Goal: Task Accomplishment & Management: Use online tool/utility

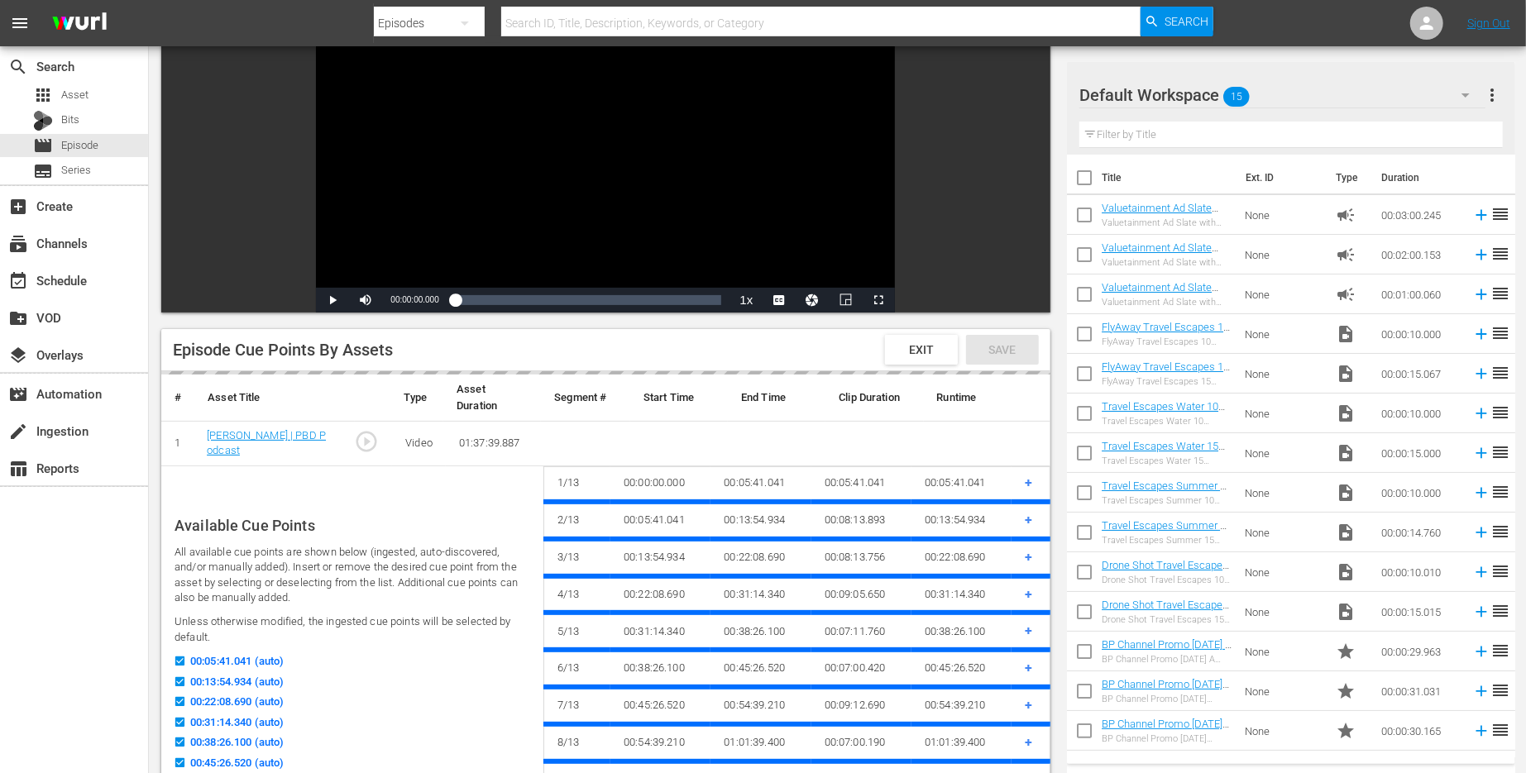
scroll to position [145, 0]
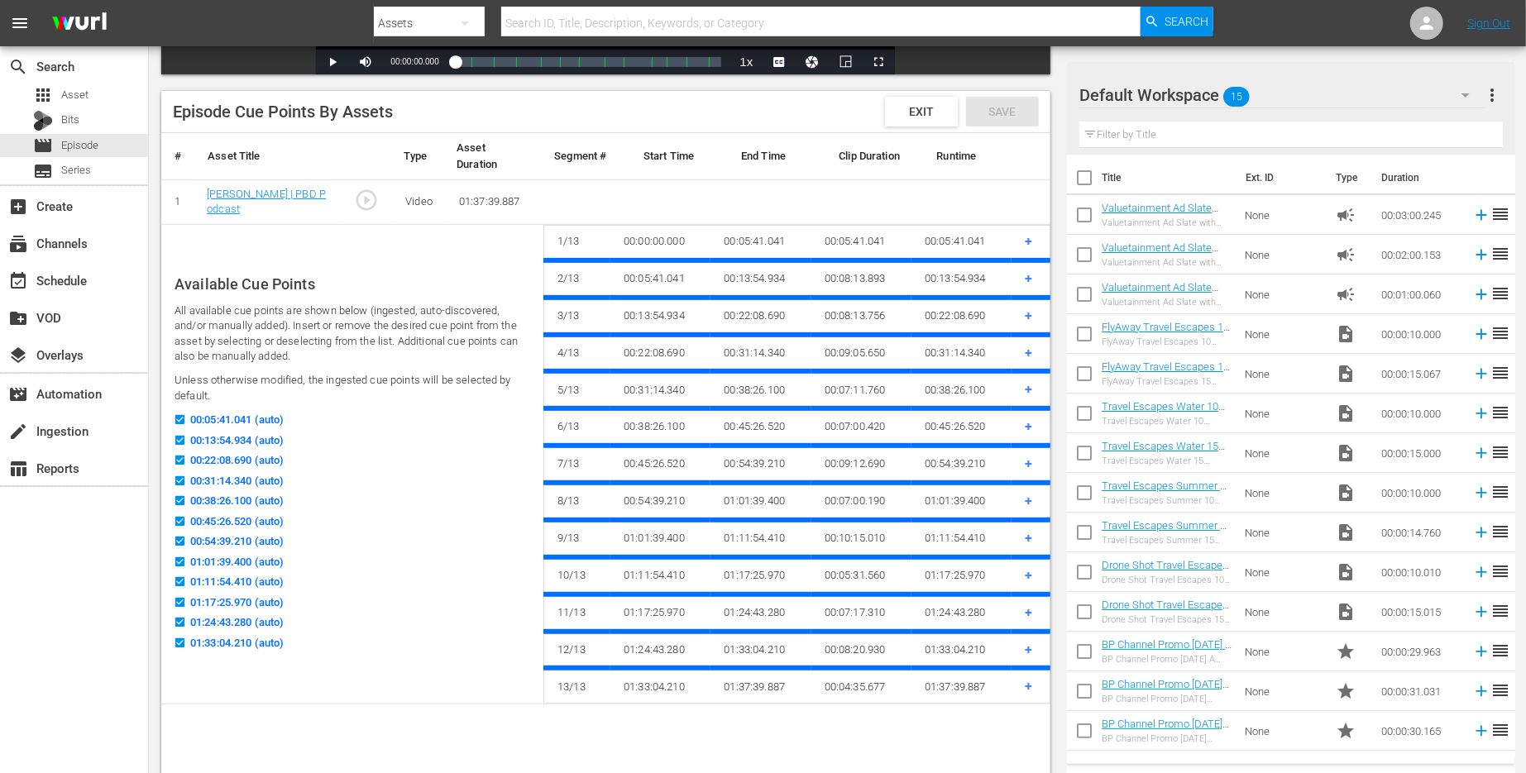
scroll to position [368, 0]
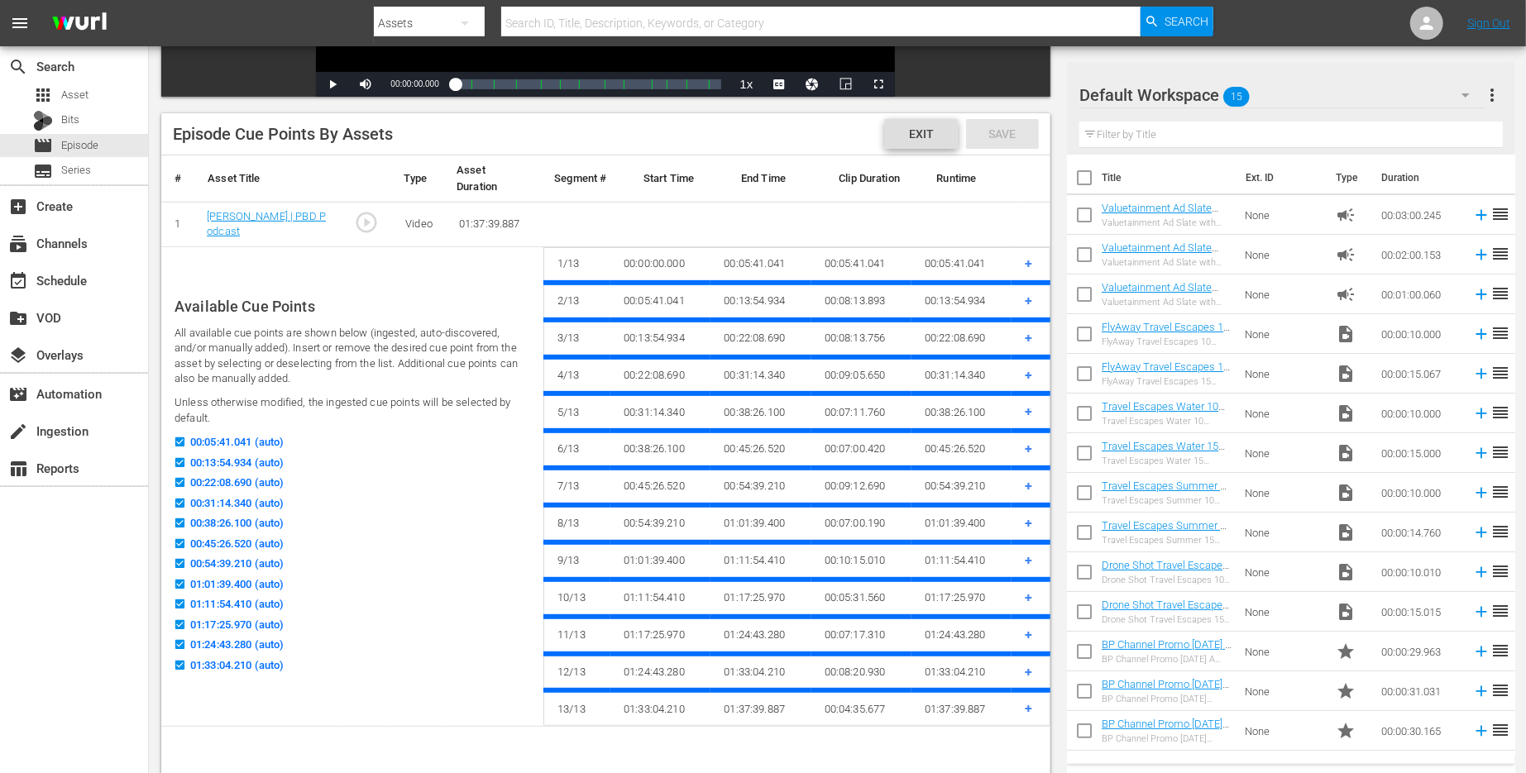
click at [916, 127] on span "Exit" at bounding box center [921, 133] width 51 height 13
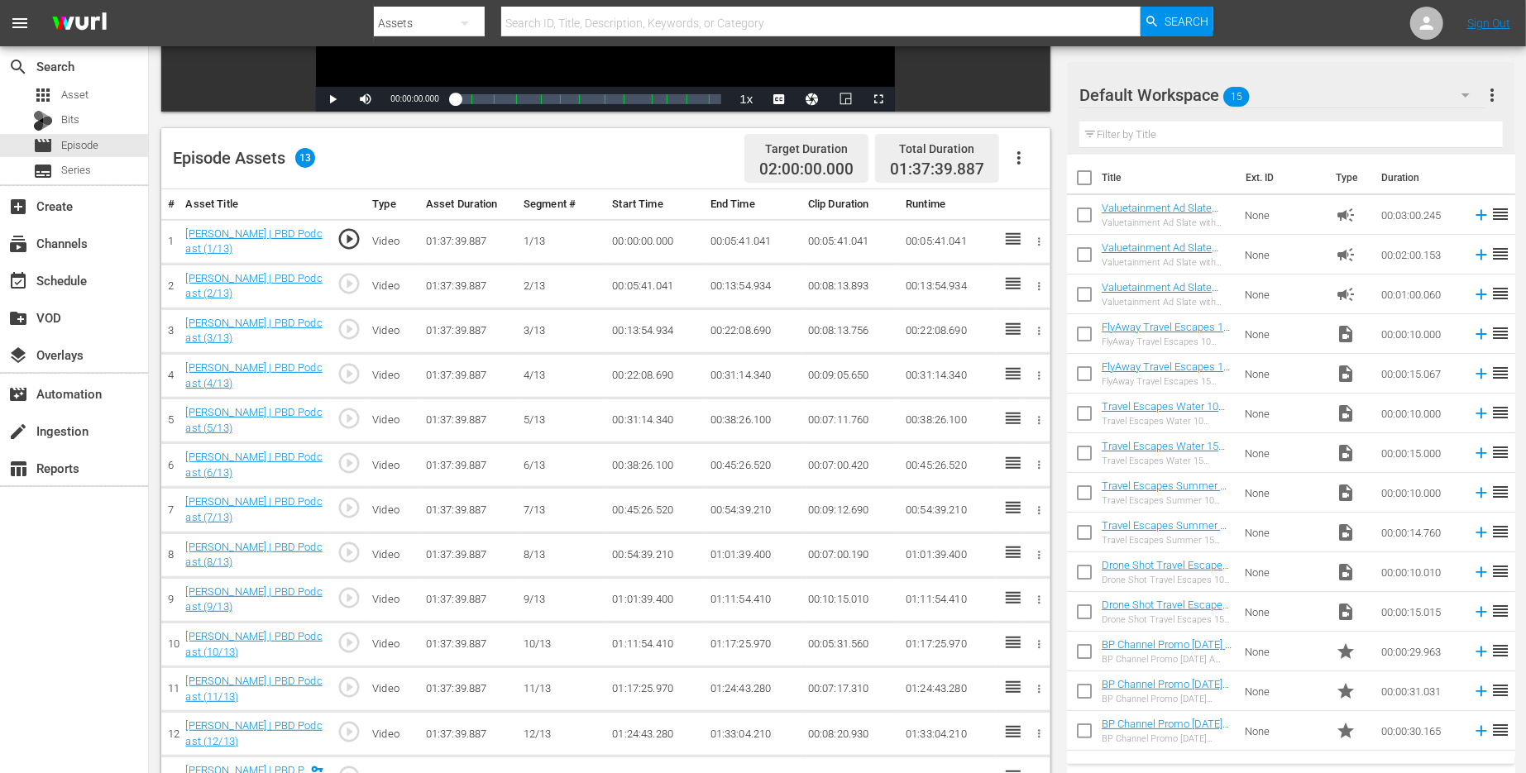
scroll to position [241, 0]
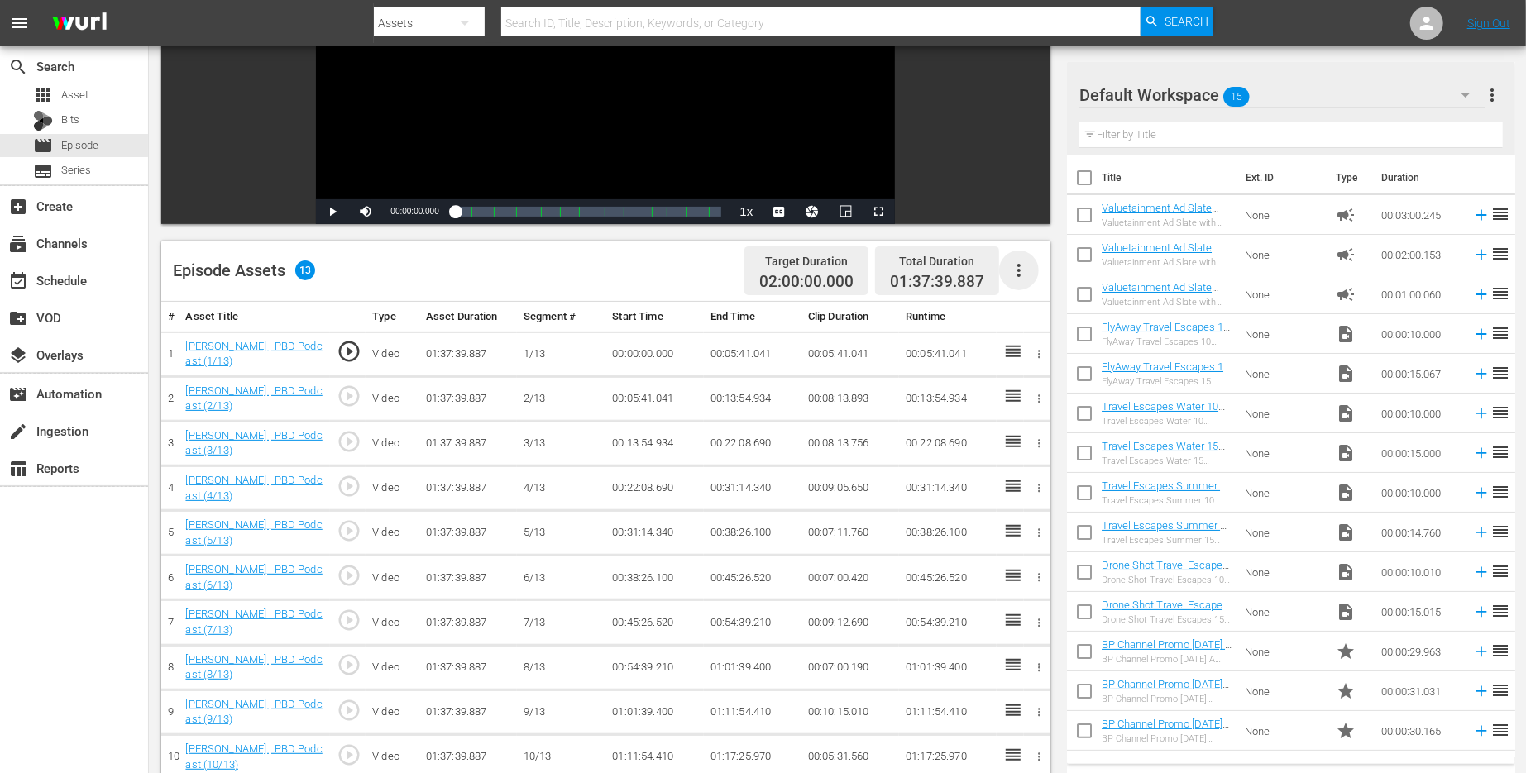
click at [1020, 261] on icon "button" at bounding box center [1019, 271] width 20 height 20
click at [1044, 323] on div "Fill with Ads" at bounding box center [1068, 317] width 112 height 40
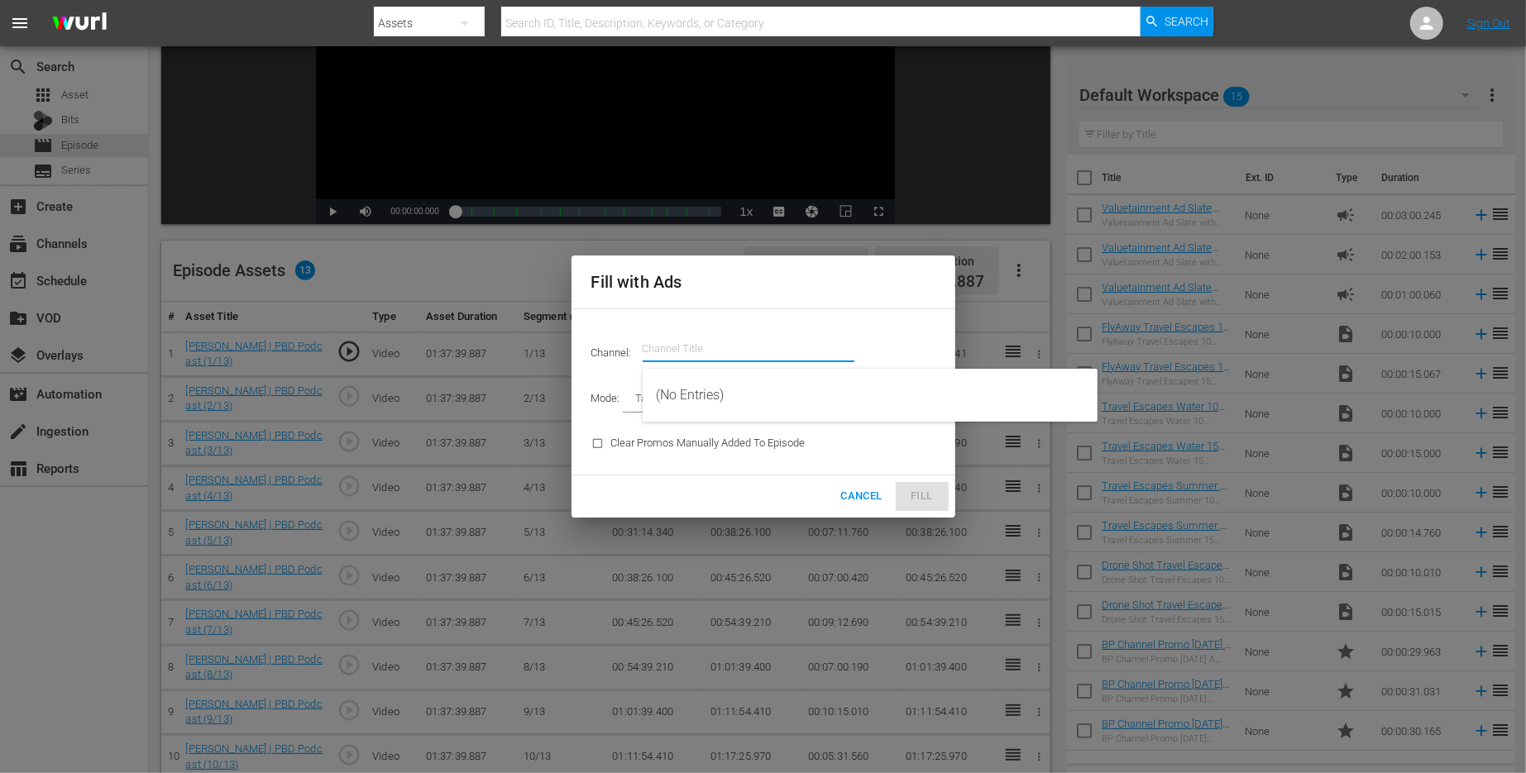
click at [759, 348] on input "text" at bounding box center [749, 349] width 212 height 40
click at [784, 385] on div "Valuetainment (2099 - videoelephant_limited_valuetainment_1)" at bounding box center [870, 395] width 428 height 40
type input "Valuetainment (2099)"
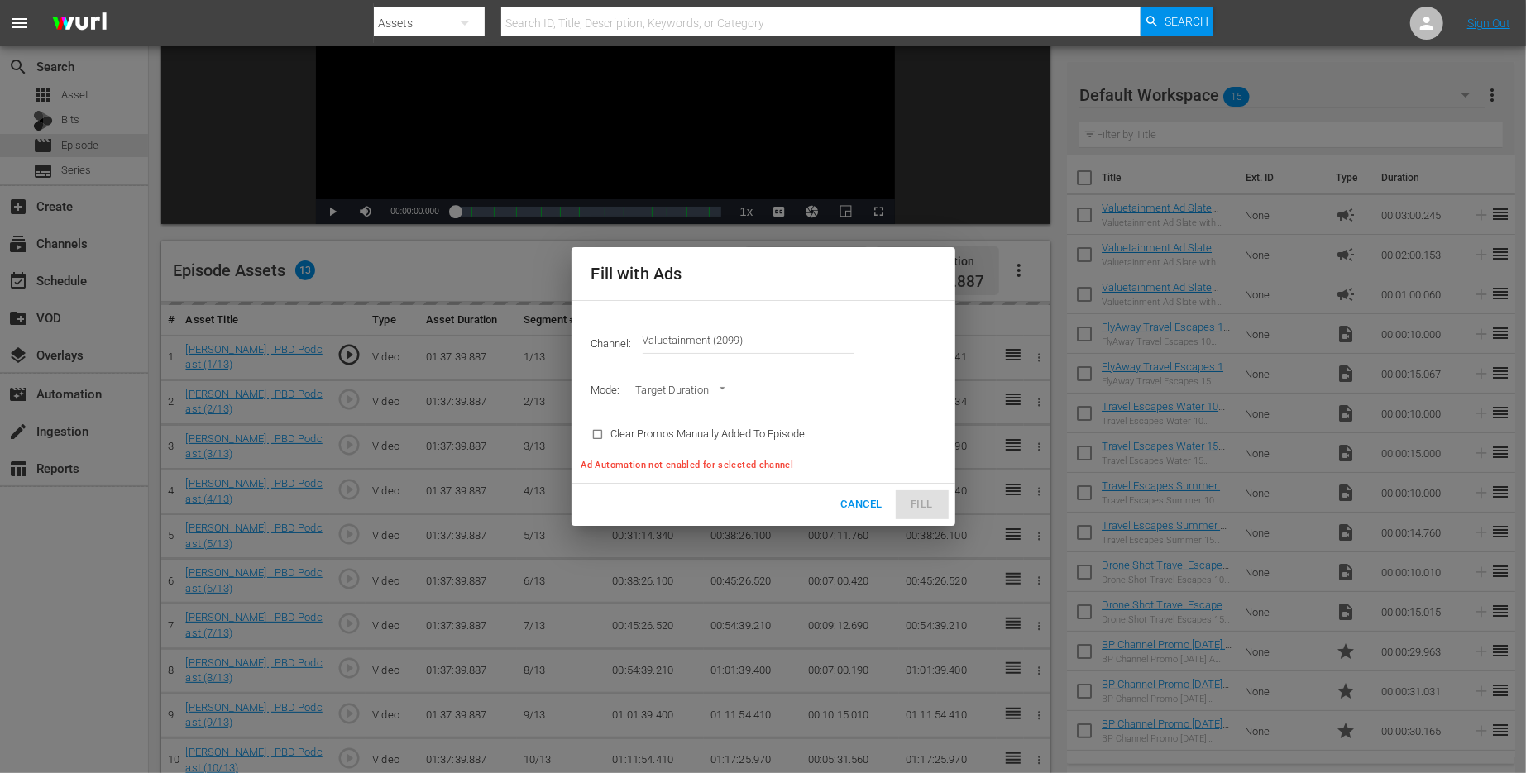
type input "AD_BREAK_DURATION"
click at [640, 397] on body "menu Search By Assets Search ID, Title, Description, Keywords, or Category Sear…" at bounding box center [763, 145] width 1526 height 773
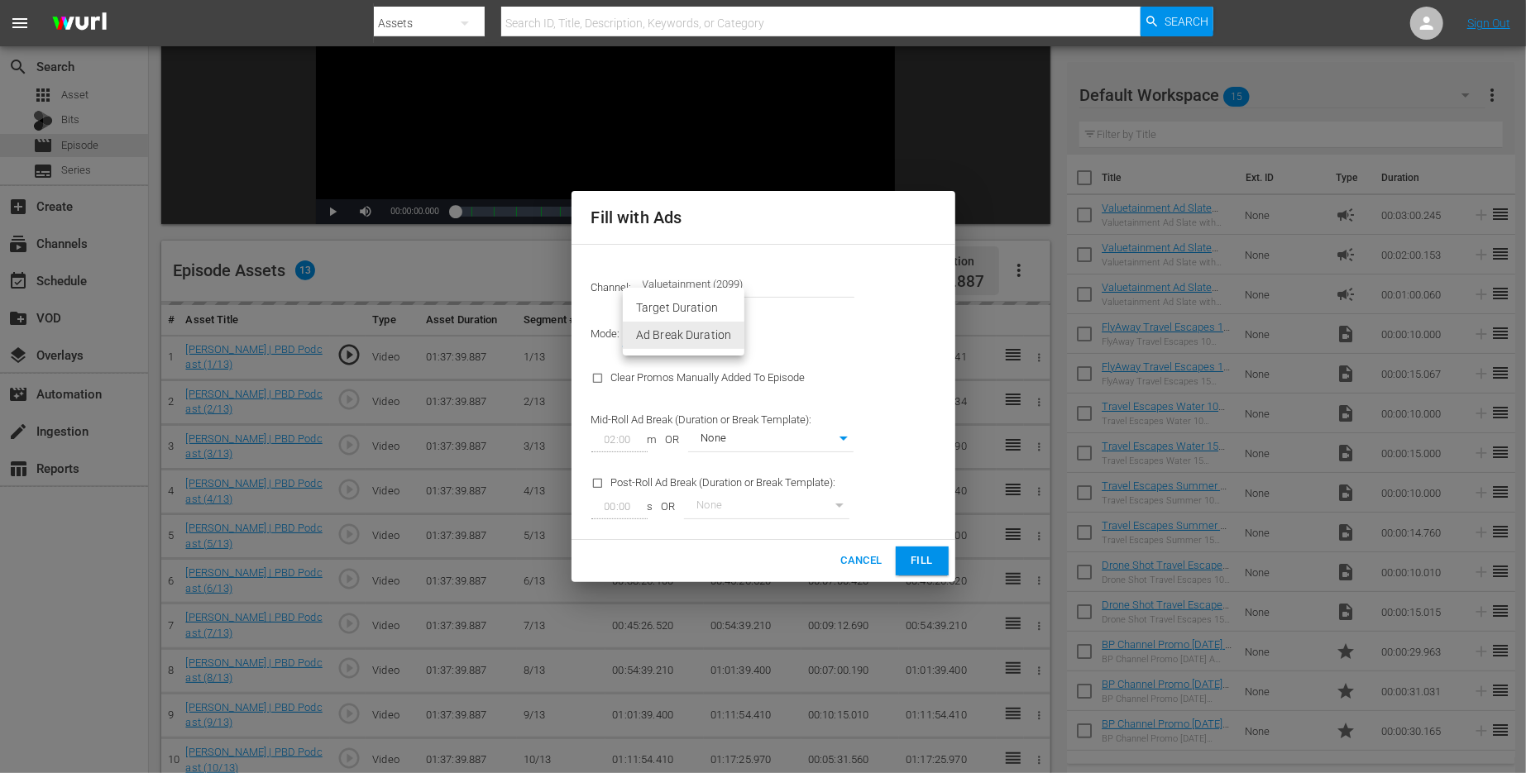
click at [868, 342] on div at bounding box center [763, 386] width 1526 height 773
type input "0"
click at [935, 568] on button "Fill" at bounding box center [922, 561] width 53 height 29
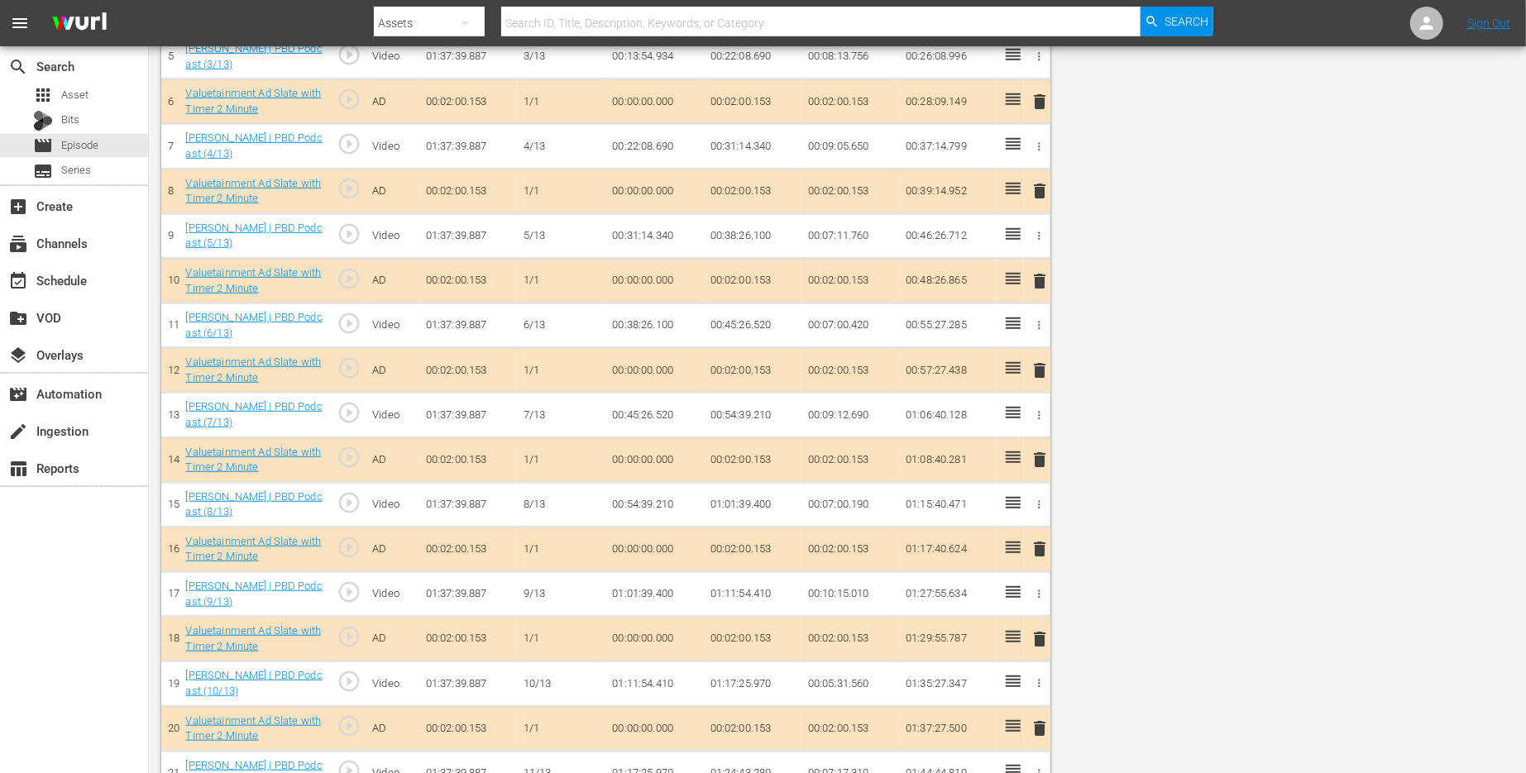
scroll to position [0, 0]
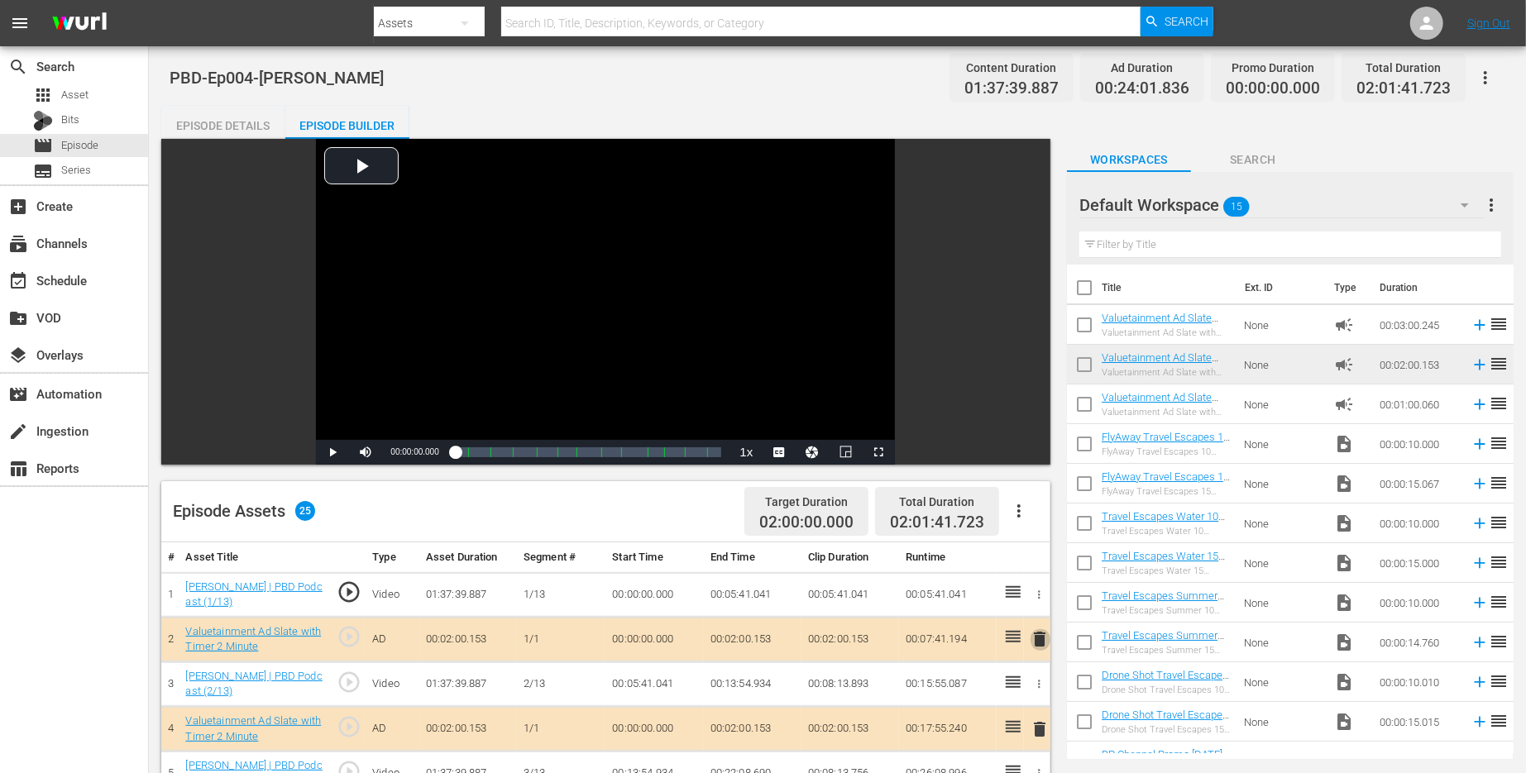
click at [1039, 640] on span "delete" at bounding box center [1040, 639] width 20 height 20
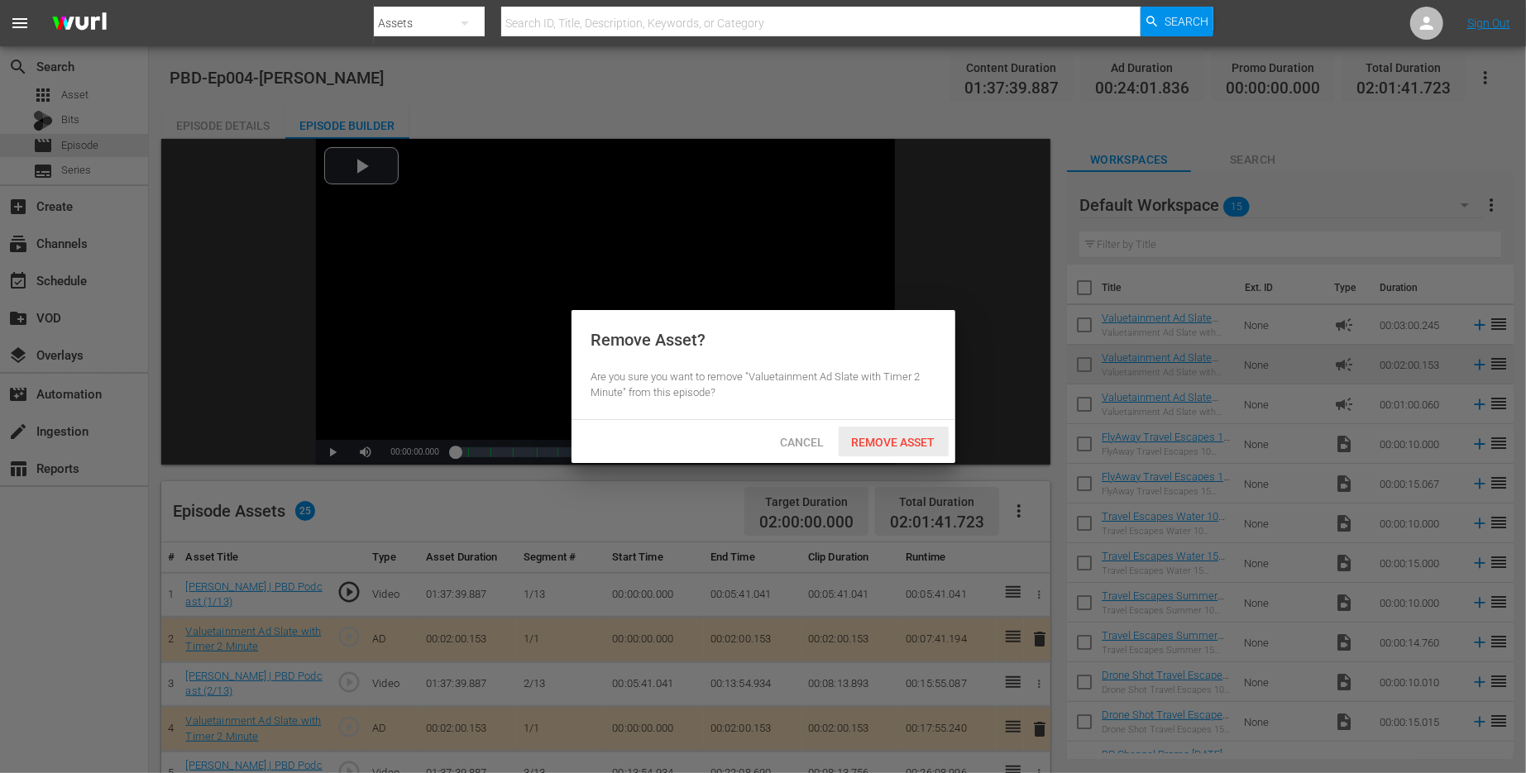
click at [876, 442] on span "Remove Asset" at bounding box center [894, 442] width 110 height 13
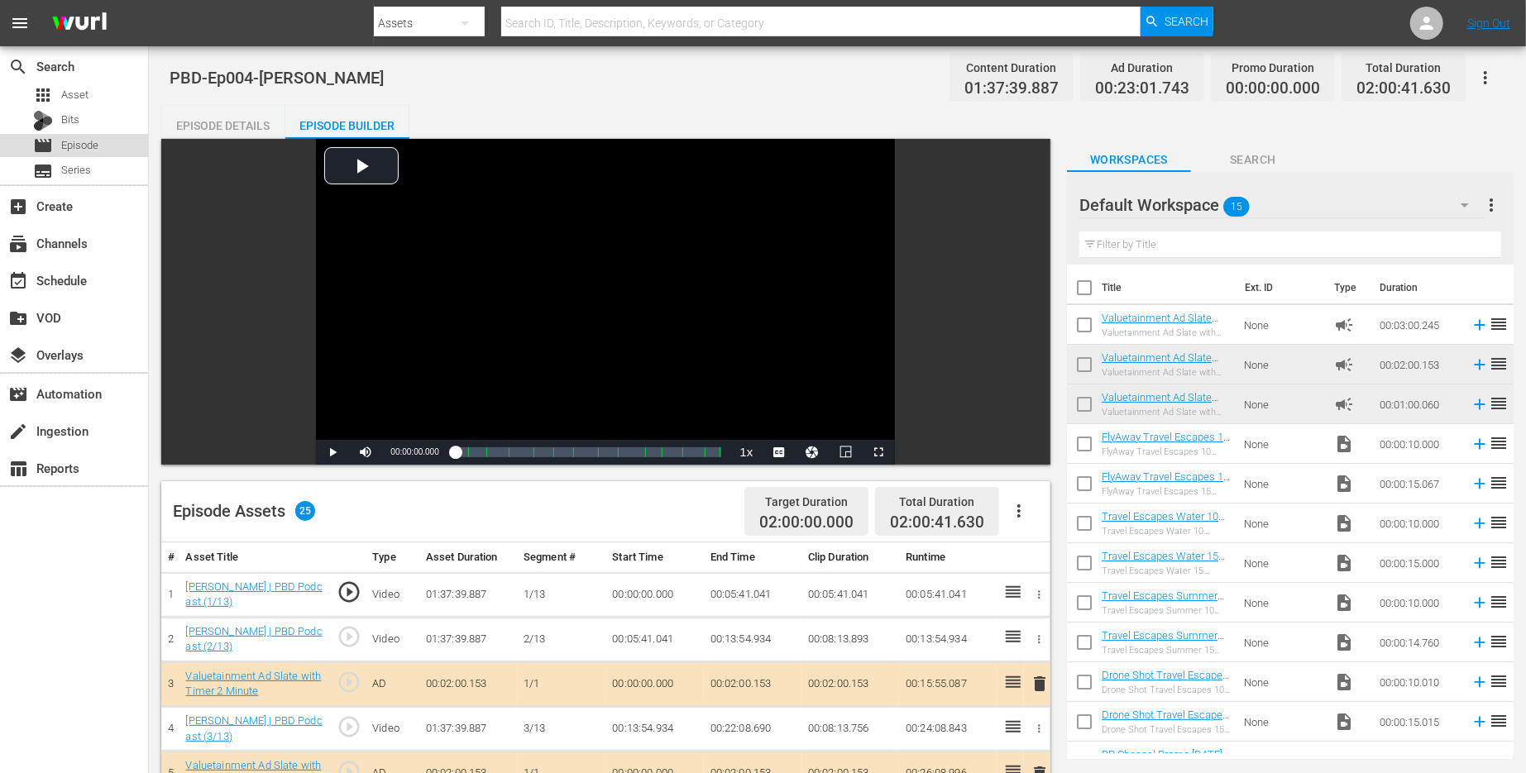
click at [88, 147] on span "Episode" at bounding box center [79, 145] width 37 height 17
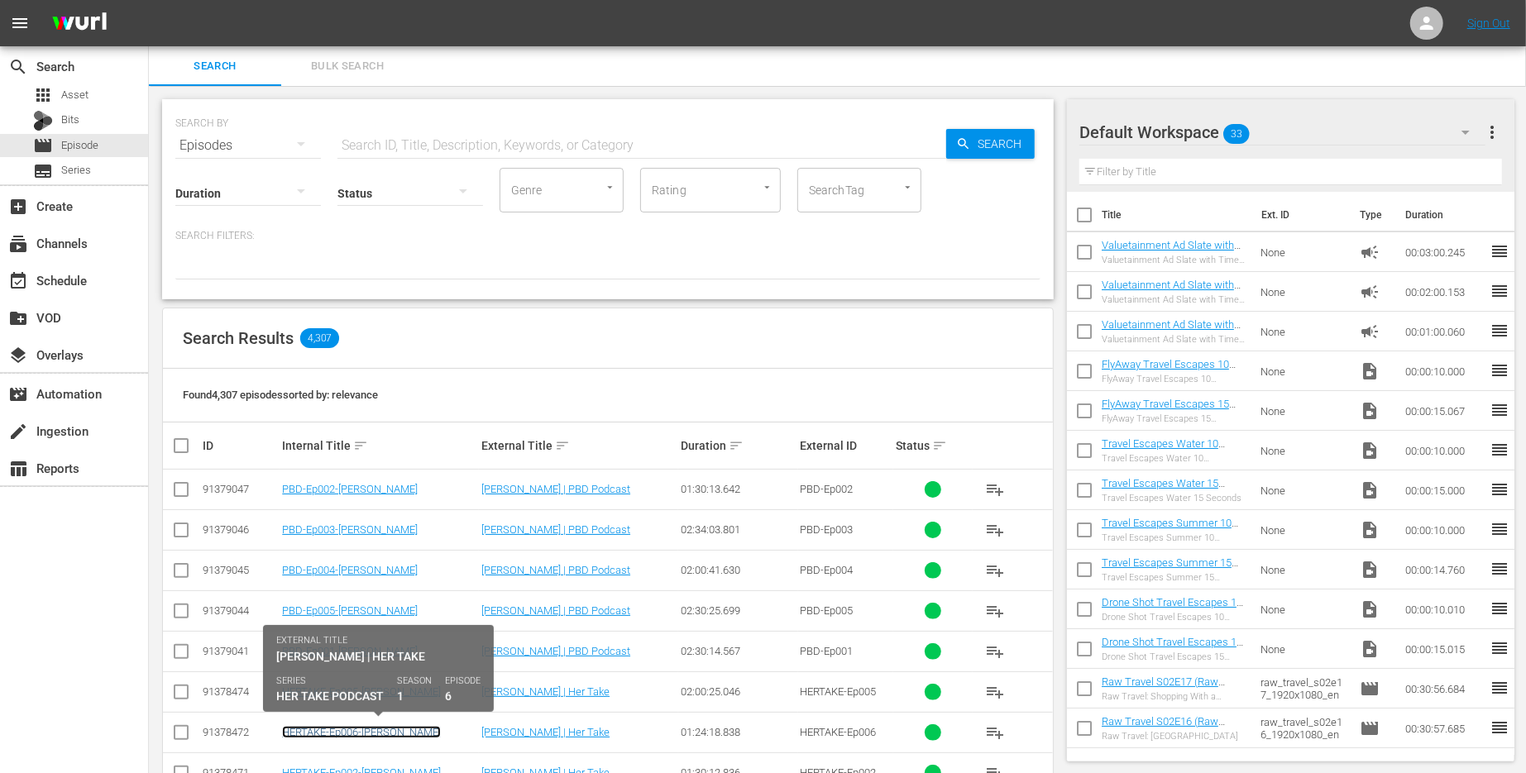
click at [390, 727] on link "HERTAKE-Ep006-[PERSON_NAME]" at bounding box center [361, 732] width 159 height 12
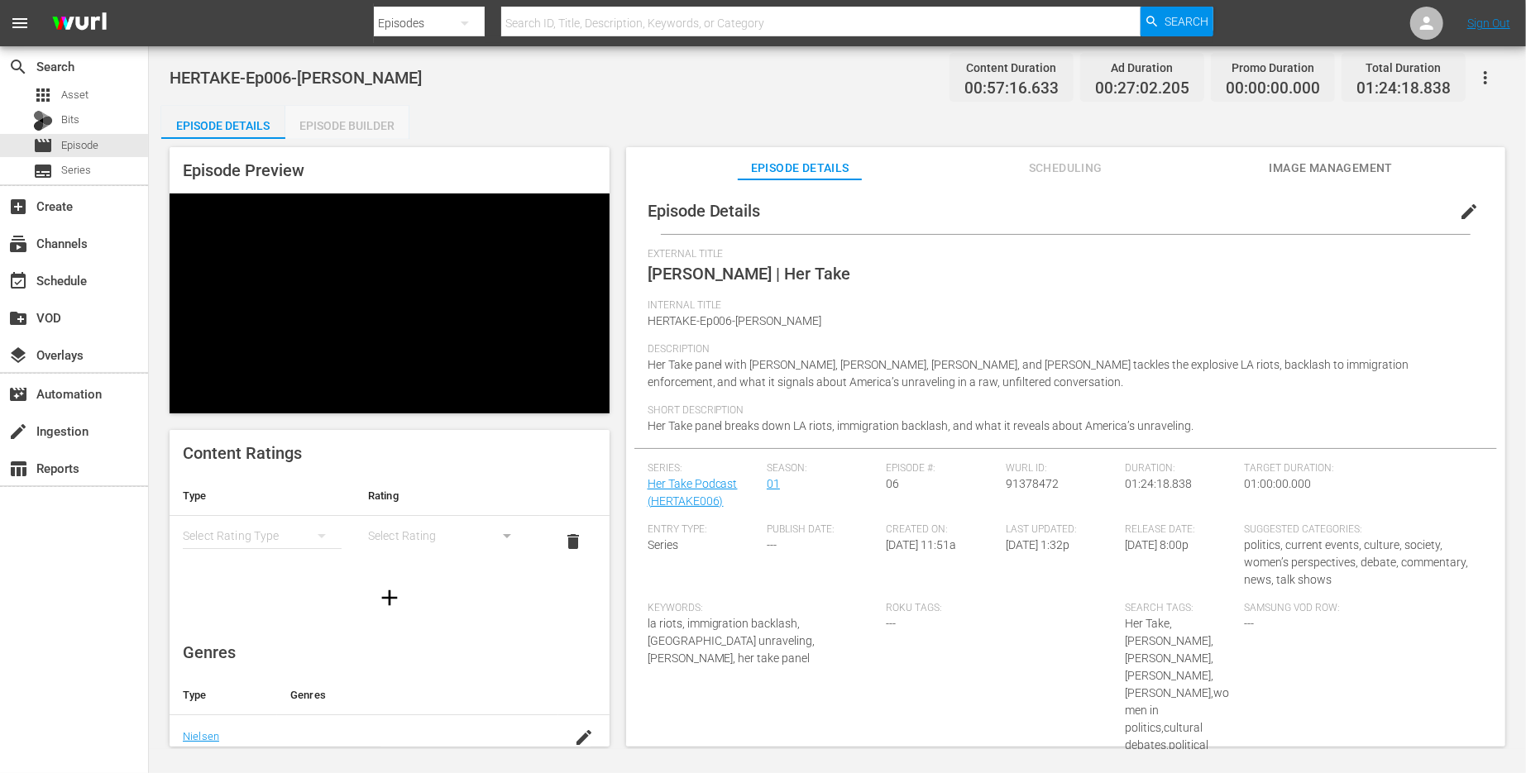
click at [385, 127] on div "Episode Builder" at bounding box center [347, 126] width 124 height 40
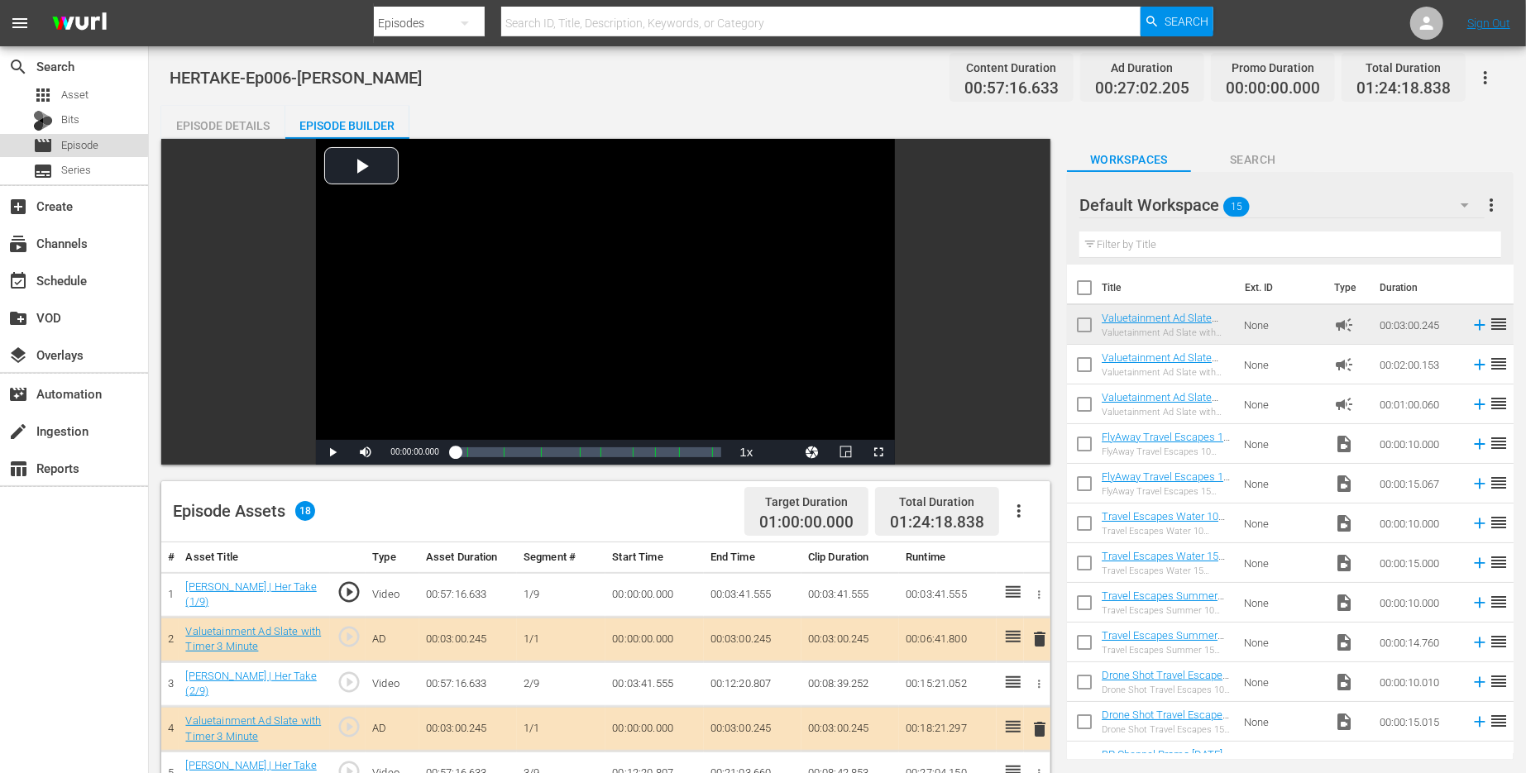
click at [56, 143] on div "movie Episode" at bounding box center [65, 145] width 65 height 23
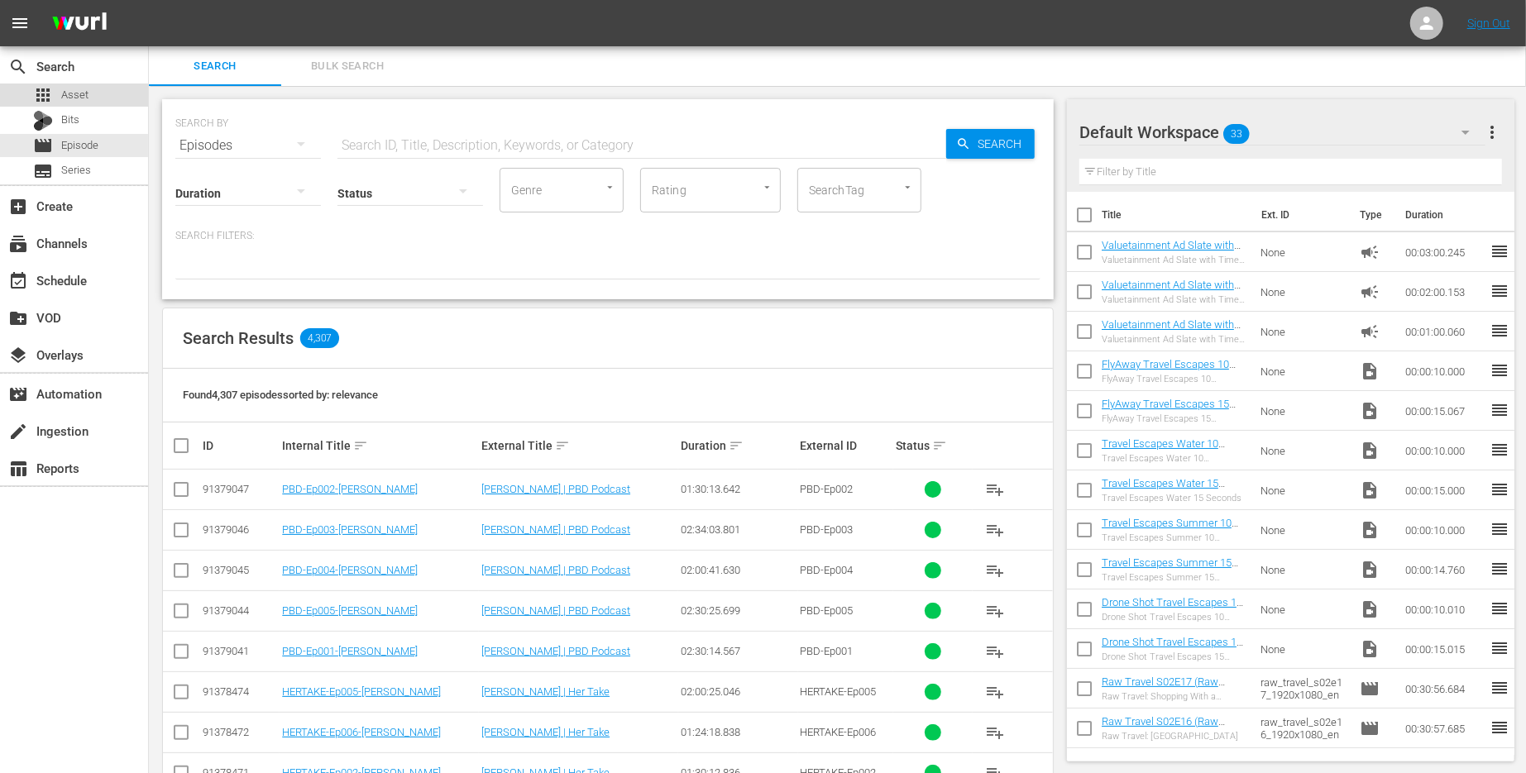
click at [93, 93] on div "apps Asset" at bounding box center [74, 95] width 148 height 23
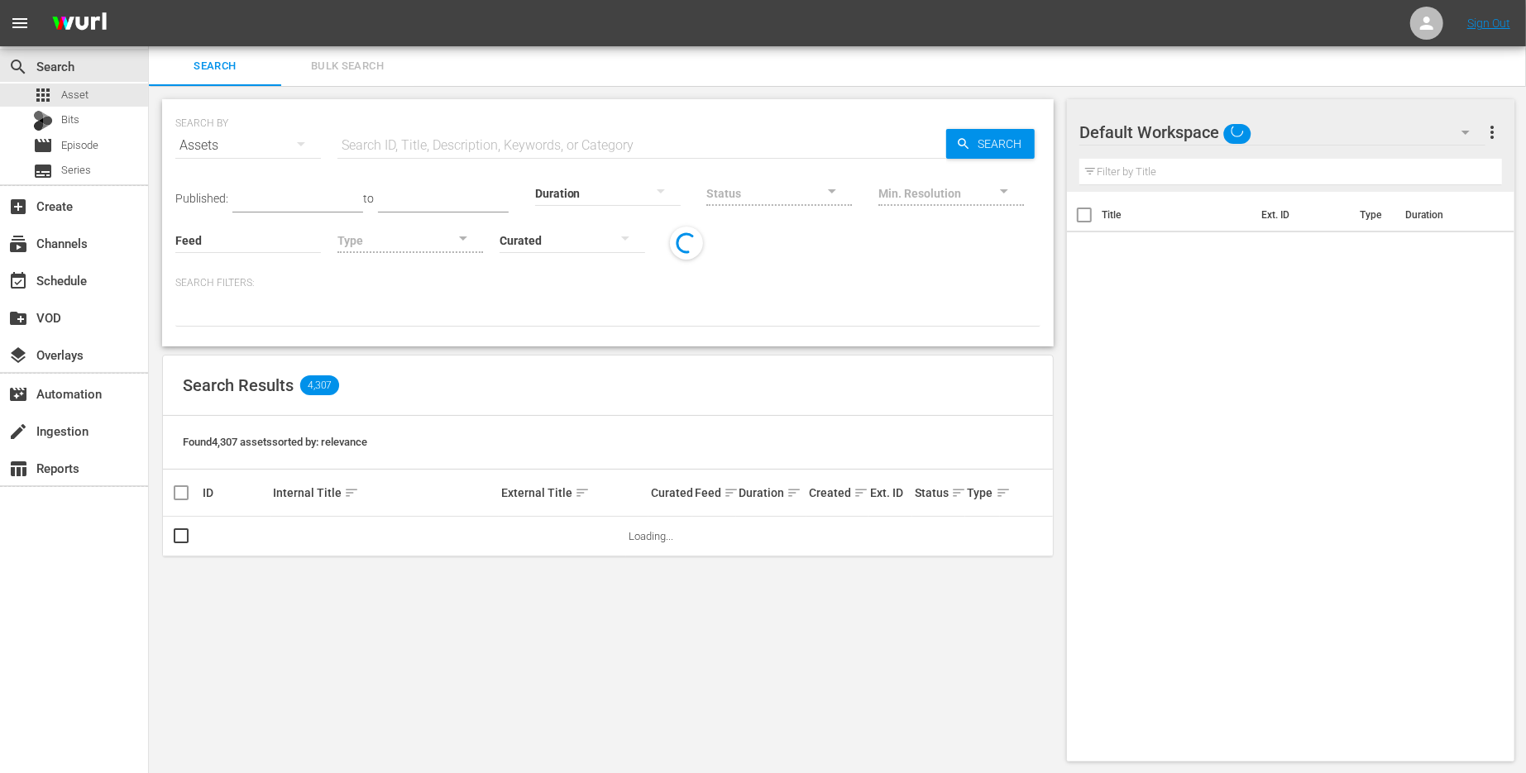
click at [557, 137] on input "text" at bounding box center [641, 146] width 609 height 40
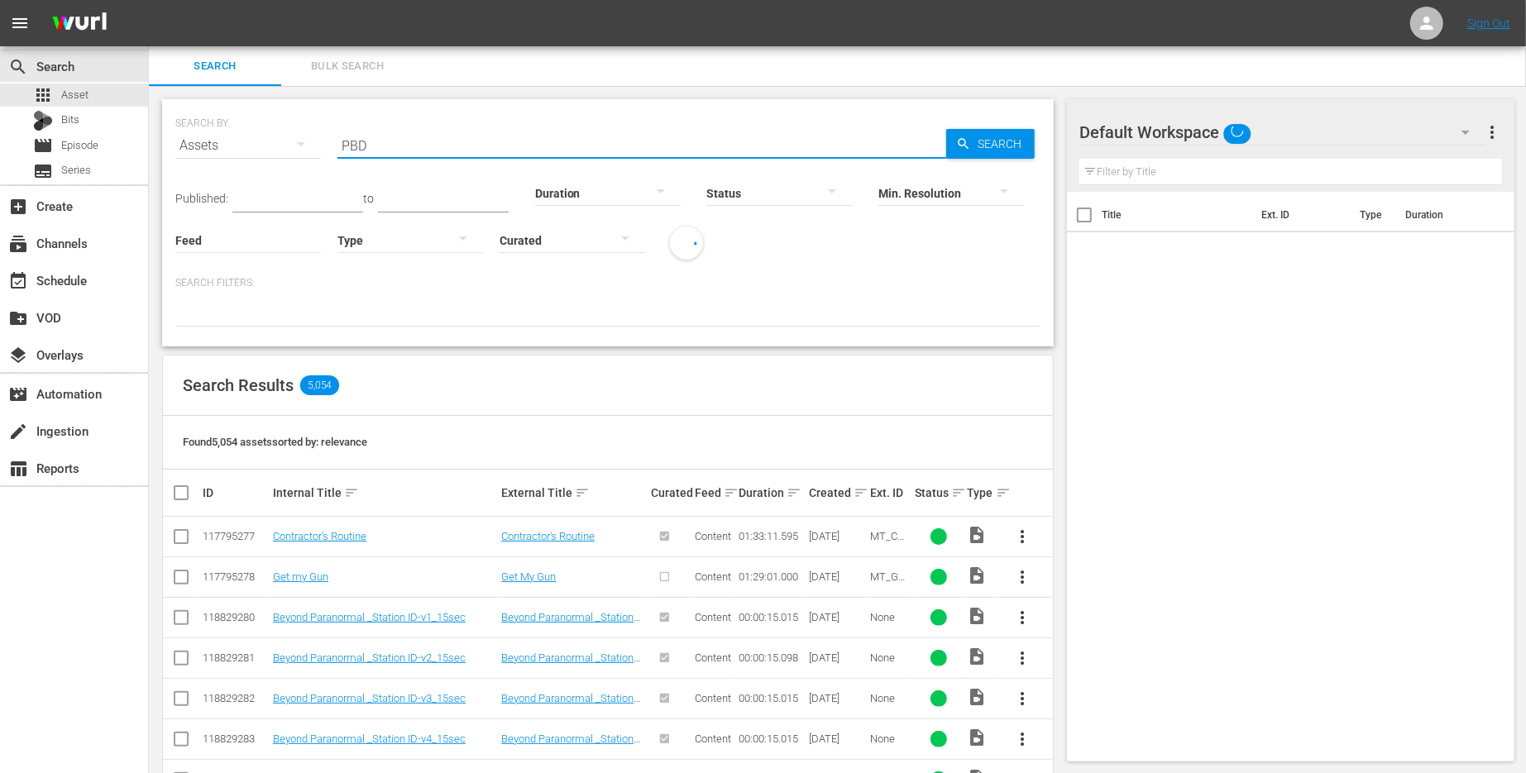
type input "PBD"
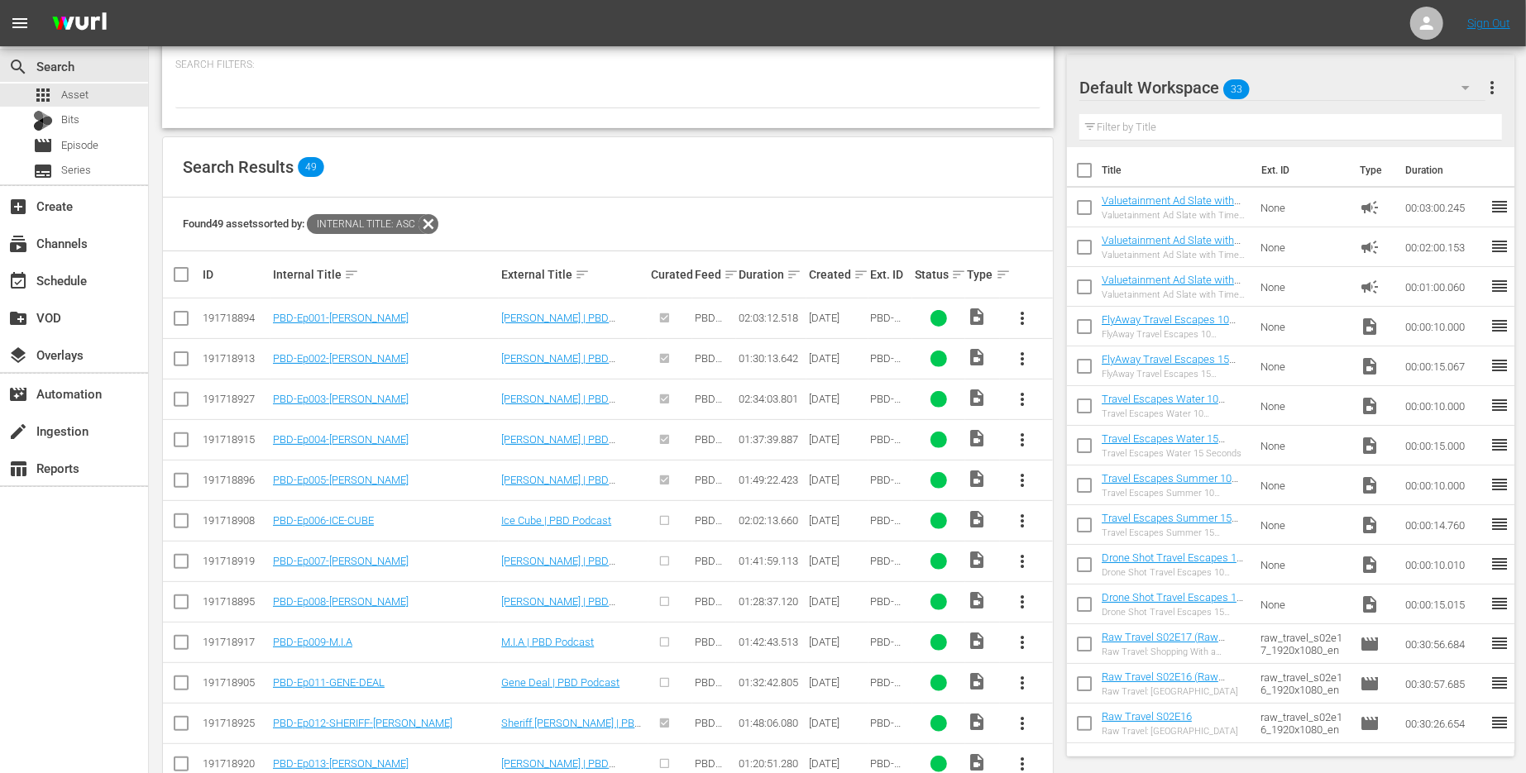
scroll to position [219, 0]
click at [182, 514] on input "checkbox" at bounding box center [181, 524] width 20 height 20
checkbox input "true"
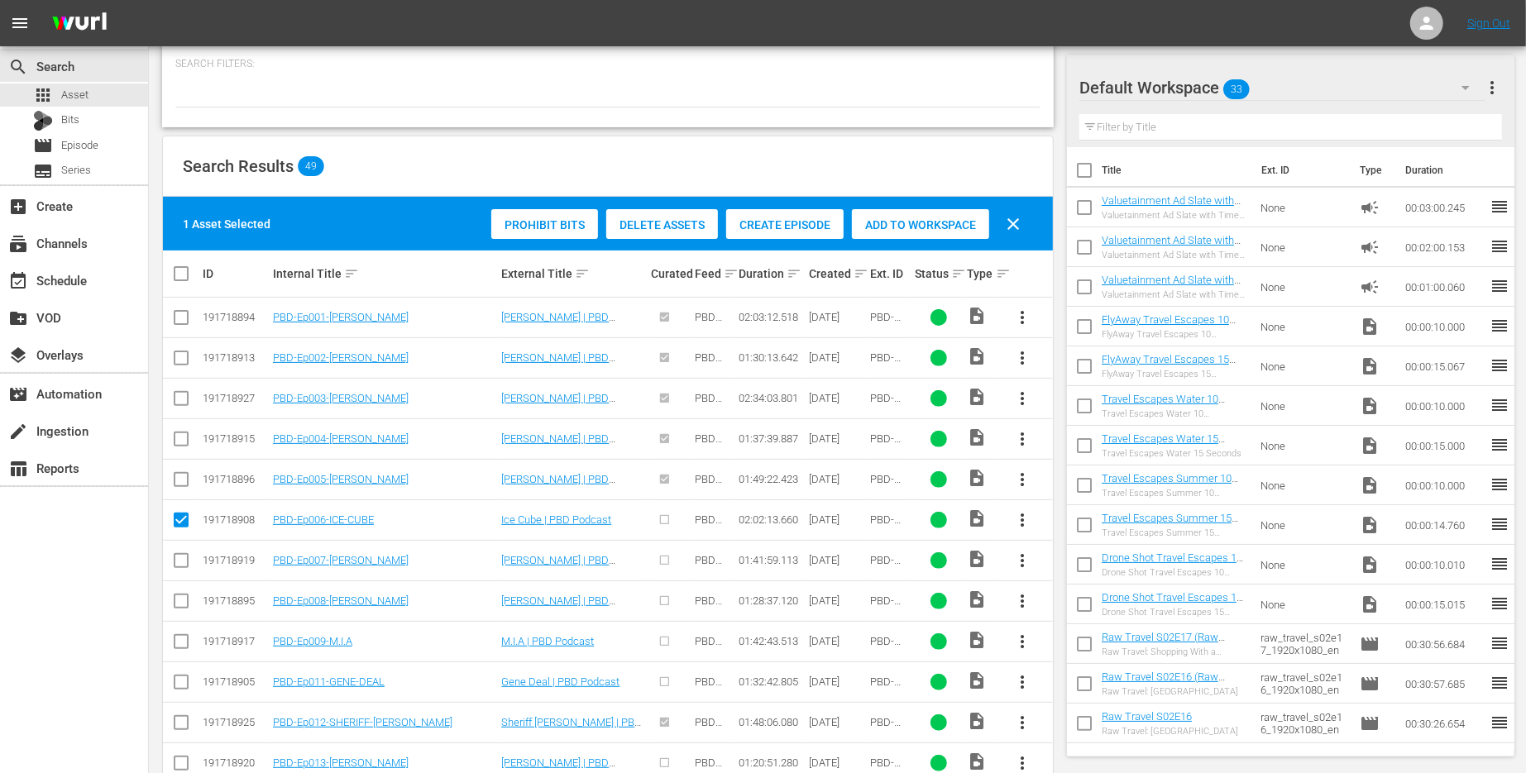
click at [181, 557] on input "checkbox" at bounding box center [181, 564] width 20 height 20
checkbox input "true"
click at [174, 600] on input "checkbox" at bounding box center [181, 605] width 20 height 20
checkbox input "true"
click at [179, 642] on input "checkbox" at bounding box center [181, 645] width 20 height 20
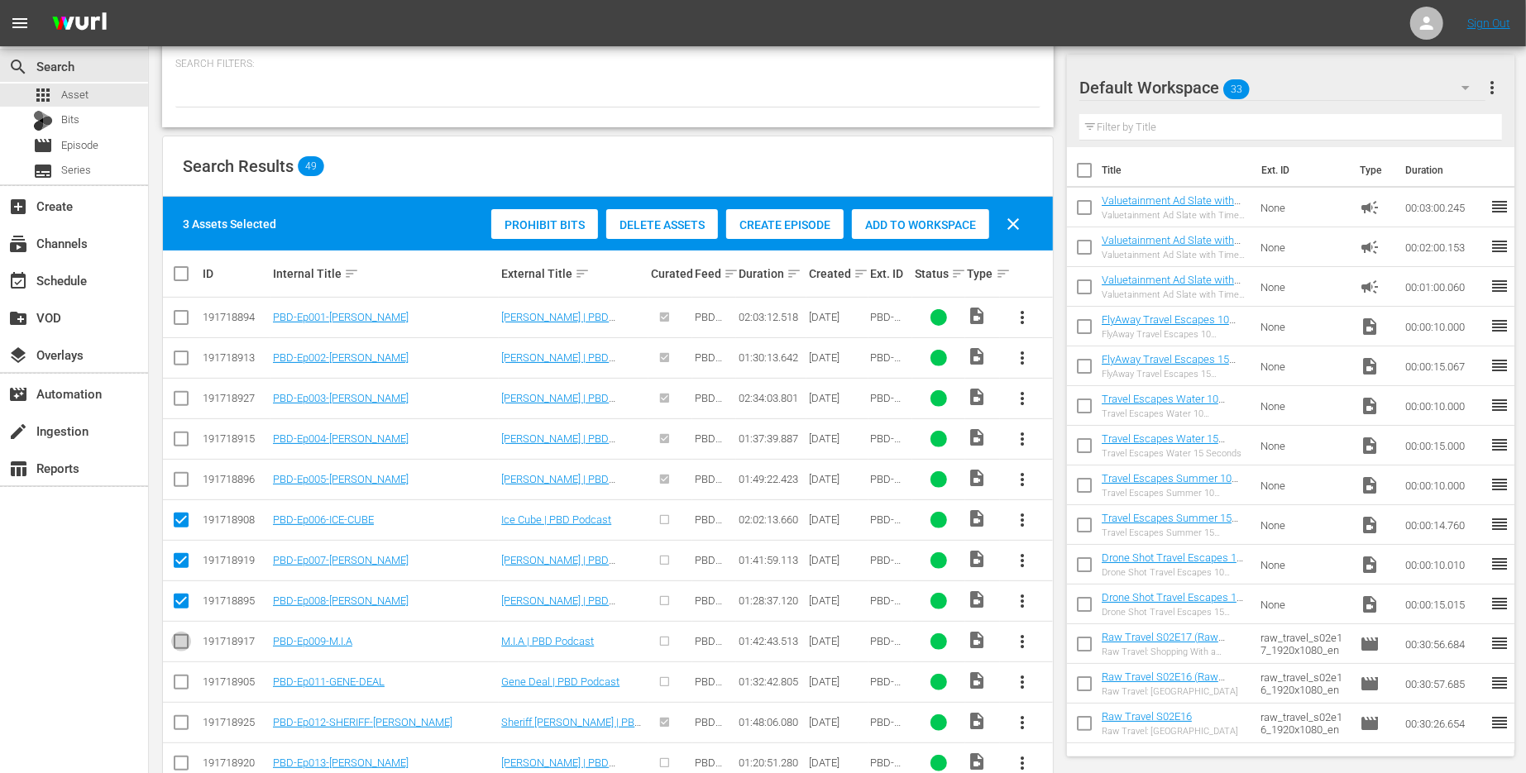
checkbox input "true"
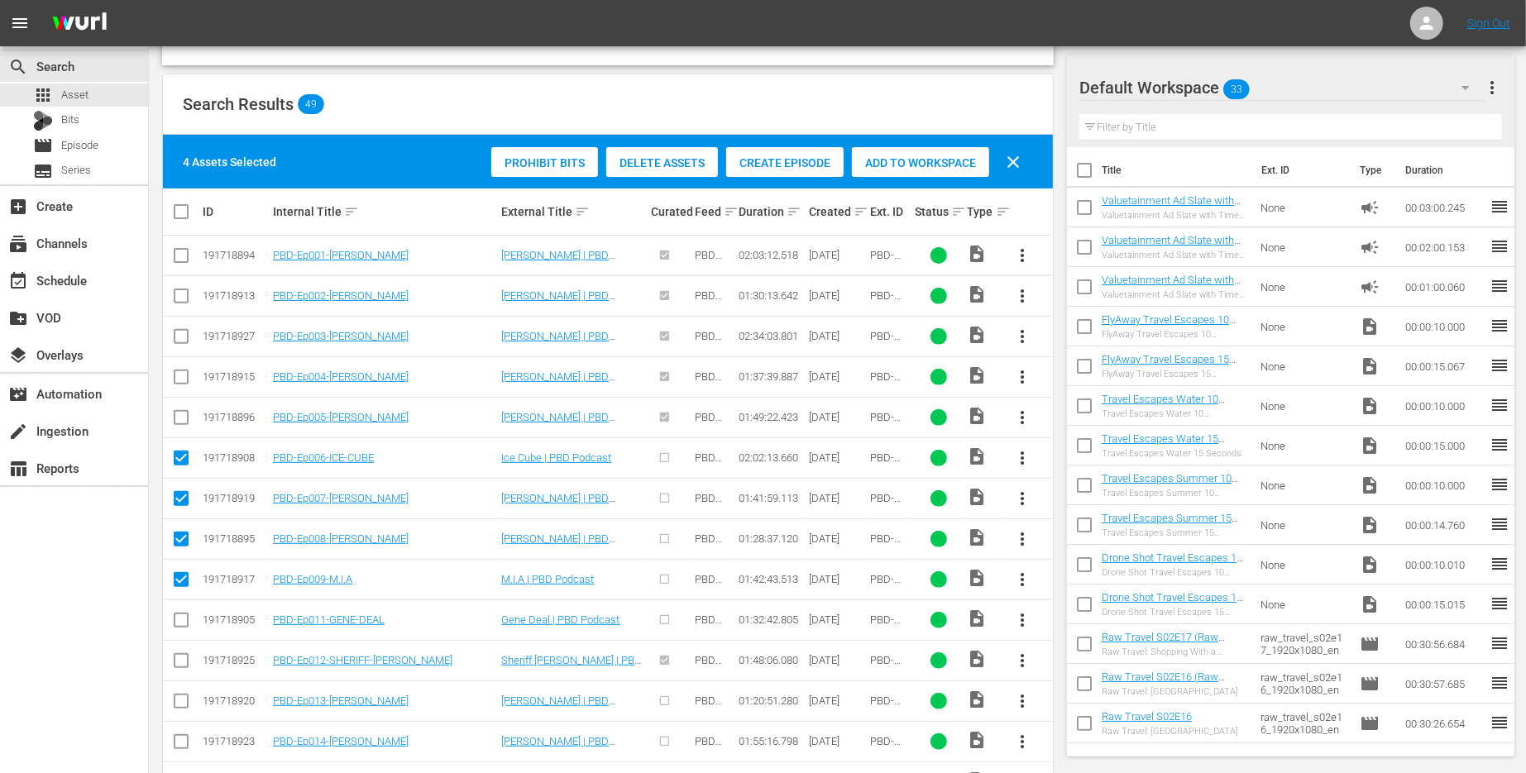
scroll to position [318, 0]
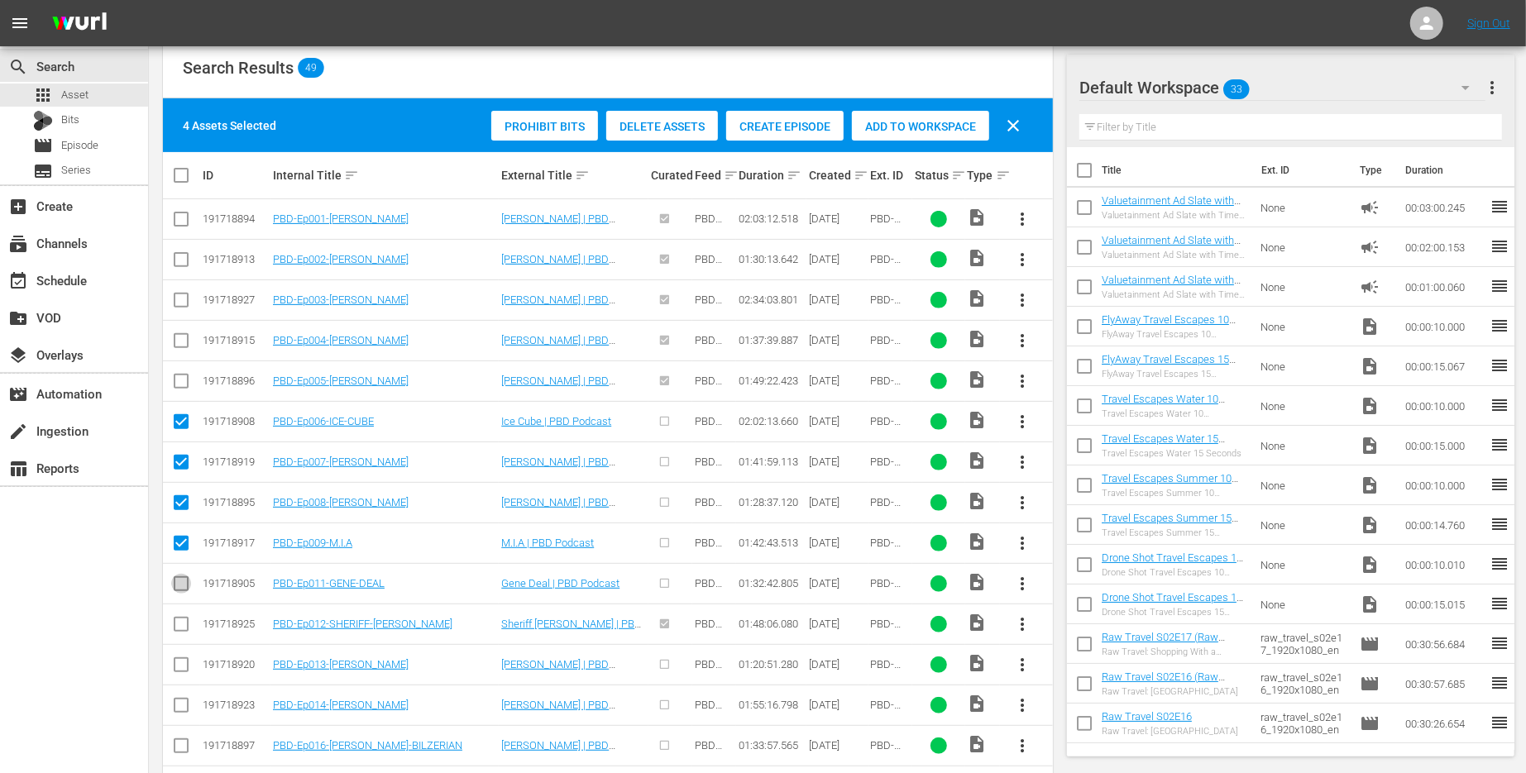
click at [179, 577] on input "checkbox" at bounding box center [181, 587] width 20 height 20
checkbox input "true"
click at [184, 622] on input "checkbox" at bounding box center [181, 628] width 20 height 20
checkbox input "true"
click at [762, 131] on span "Create Episode" at bounding box center [784, 126] width 117 height 13
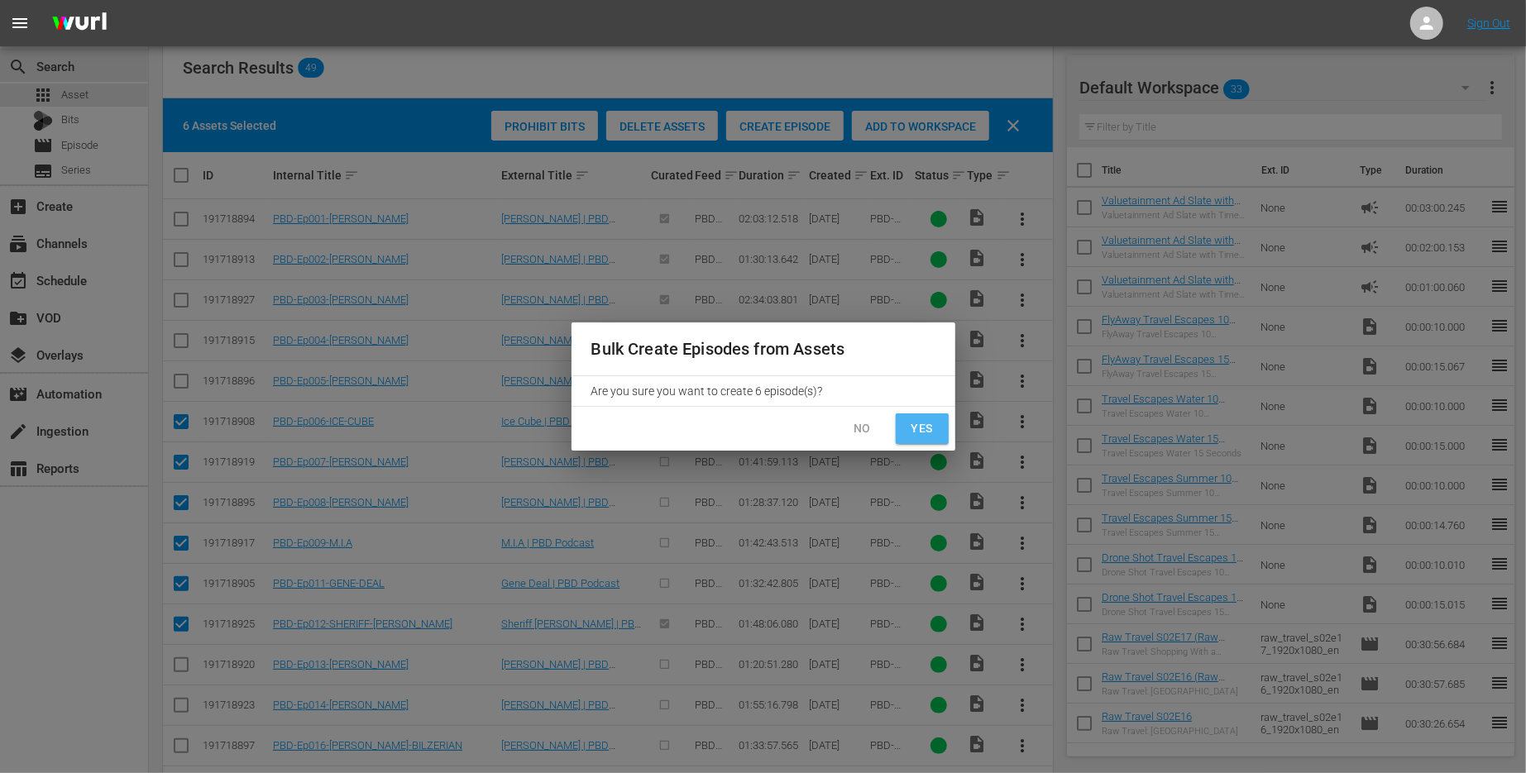
click at [916, 439] on button "Yes" at bounding box center [922, 429] width 53 height 31
checkbox input "false"
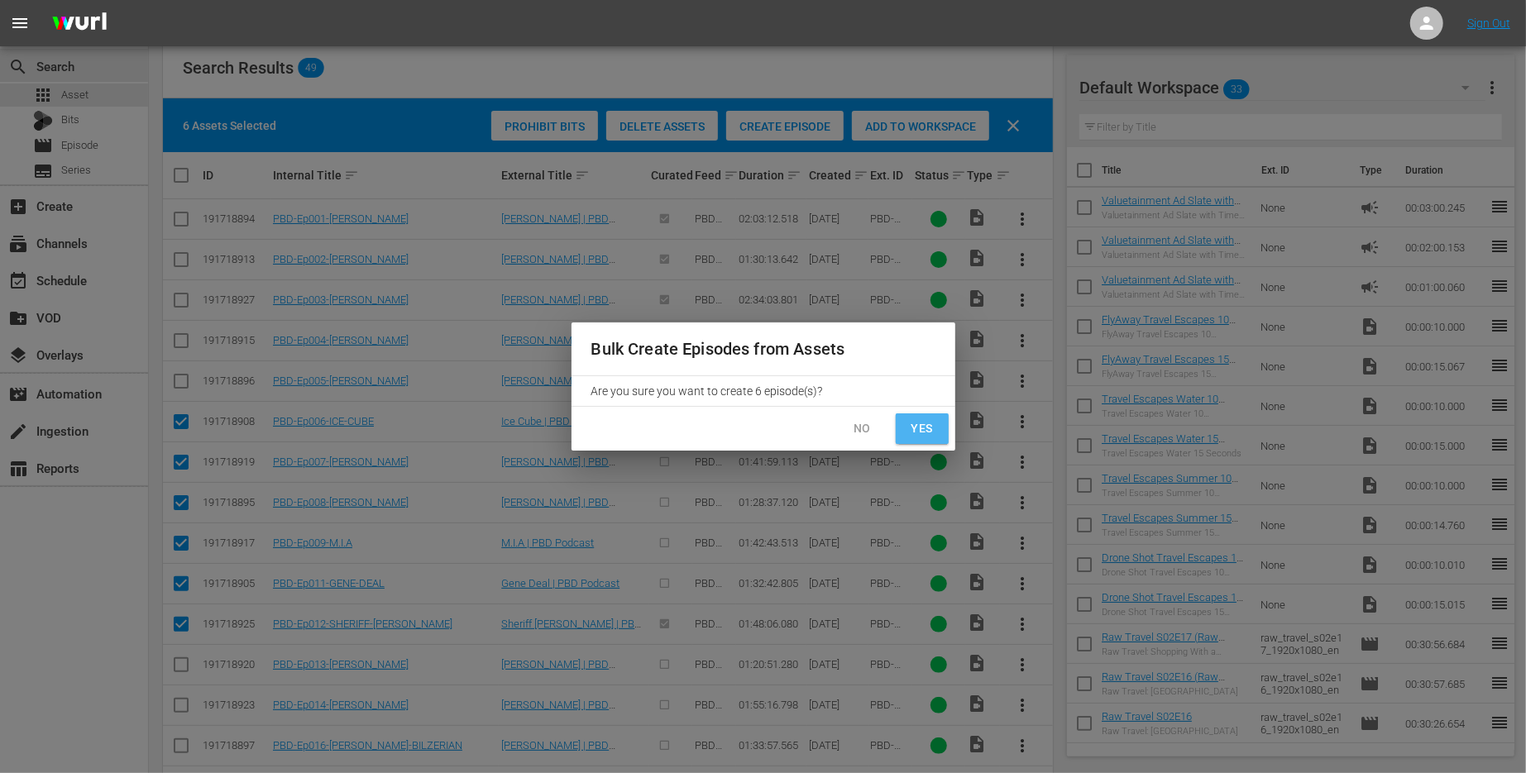
checkbox input "false"
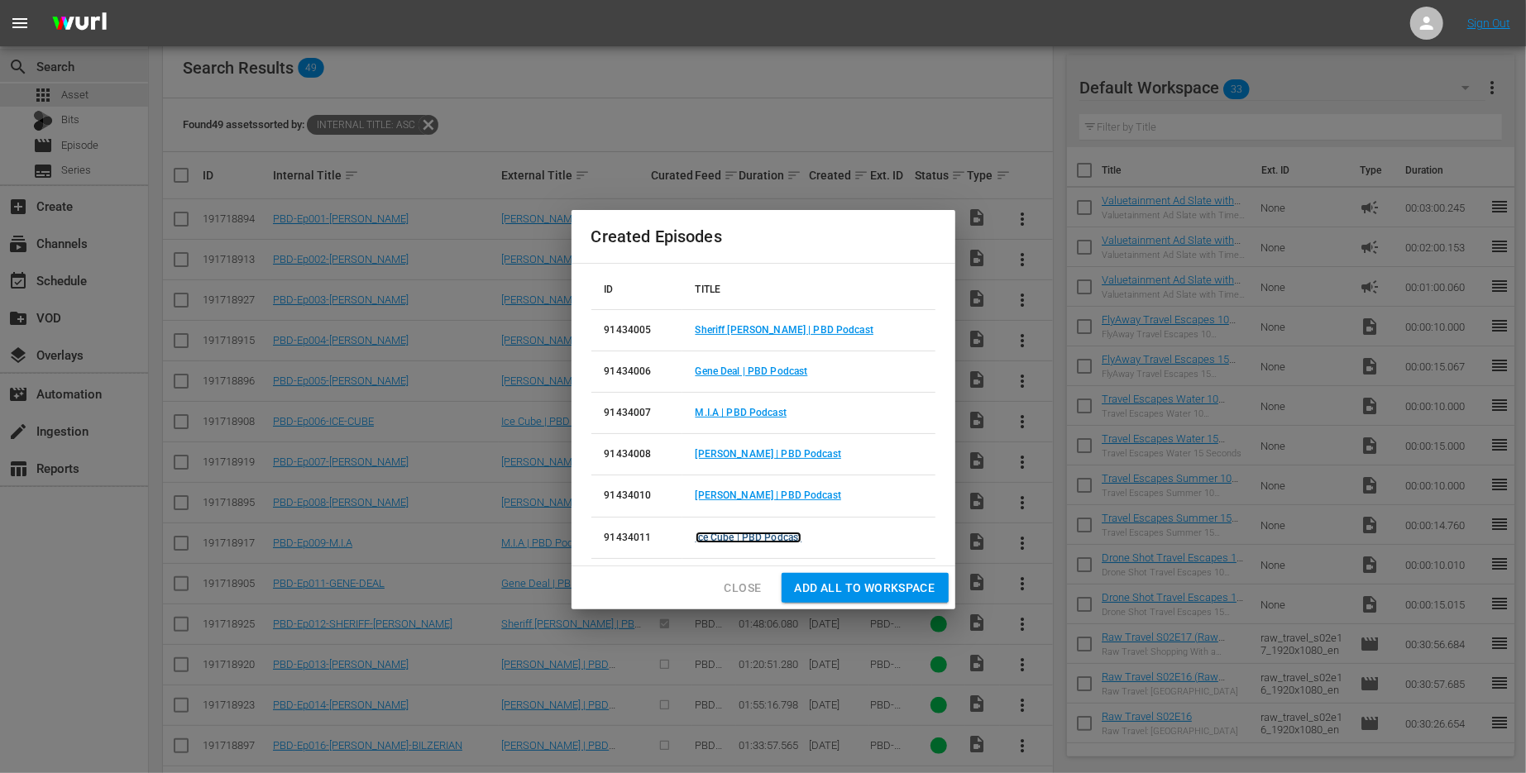
click at [751, 537] on link "Ice Cube | PBD Podcast" at bounding box center [749, 538] width 107 height 12
